Goal: Entertainment & Leisure: Consume media (video, audio)

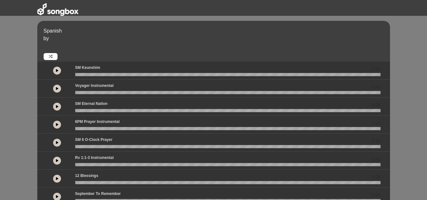
click at [55, 71] on button at bounding box center [57, 71] width 8 height 8
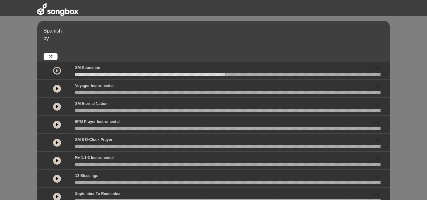
click at [56, 70] on icon at bounding box center [57, 70] width 2 height 3
click at [56, 70] on icon at bounding box center [57, 70] width 3 height 3
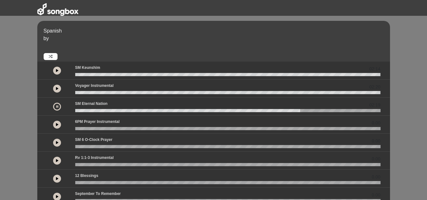
click at [339, 123] on div "6PM Prayer Instrumental 0.00" at bounding box center [227, 123] width 313 height 8
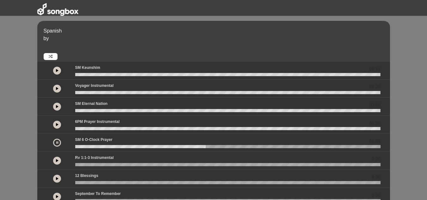
click at [324, 100] on div "03:09" at bounding box center [213, 107] width 353 height 18
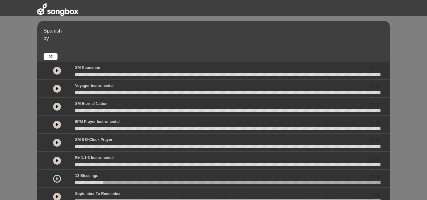
click at [60, 196] on button at bounding box center [57, 197] width 8 height 8
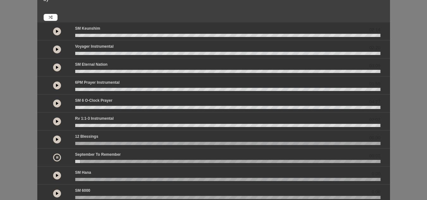
scroll to position [53, 0]
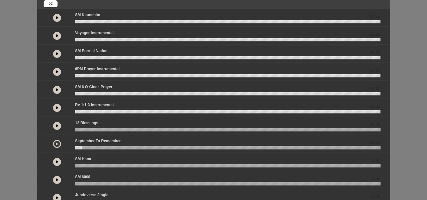
click at [57, 163] on icon at bounding box center [57, 161] width 3 height 3
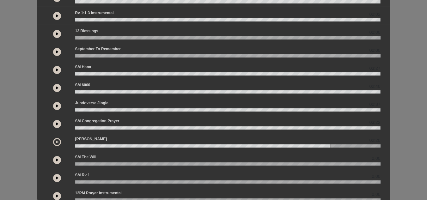
scroll to position [165, 0]
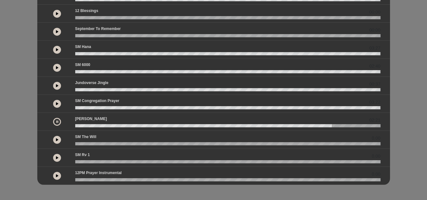
click at [59, 123] on button at bounding box center [57, 122] width 8 height 8
